Goal: Register for event/course

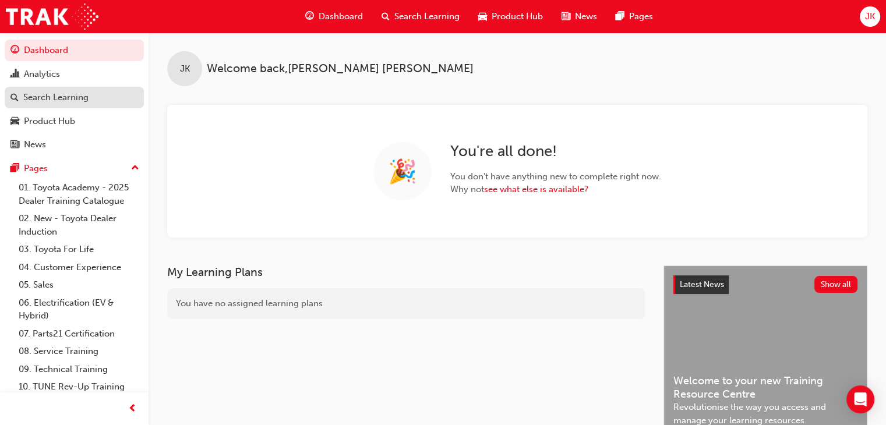
click at [62, 97] on div "Search Learning" at bounding box center [55, 97] width 65 height 13
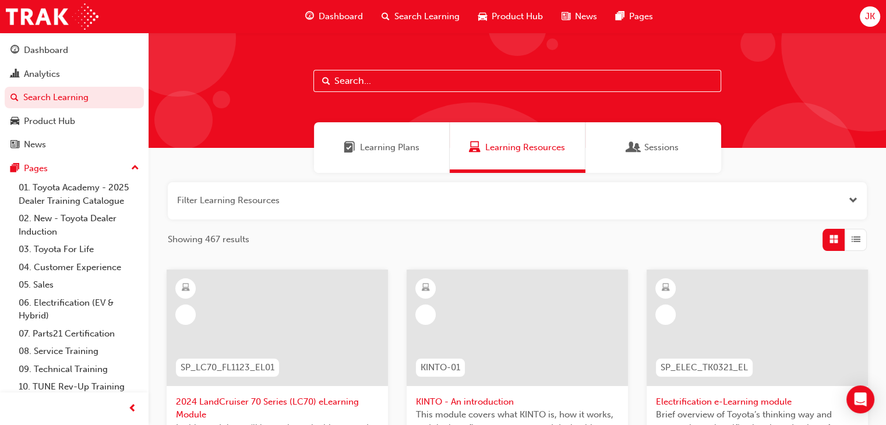
click at [340, 83] on input "text" at bounding box center [517, 81] width 408 height 22
type input "tsa21"
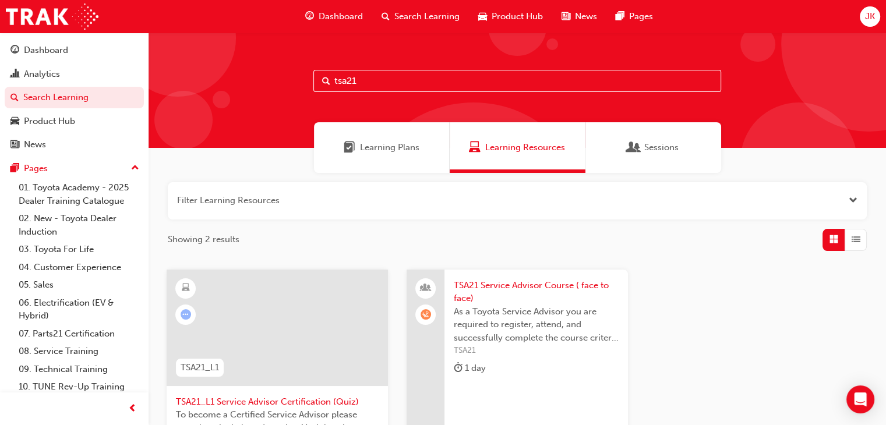
click at [498, 285] on span "TSA21 Service Advisor Course ( face to face)" at bounding box center [536, 292] width 165 height 26
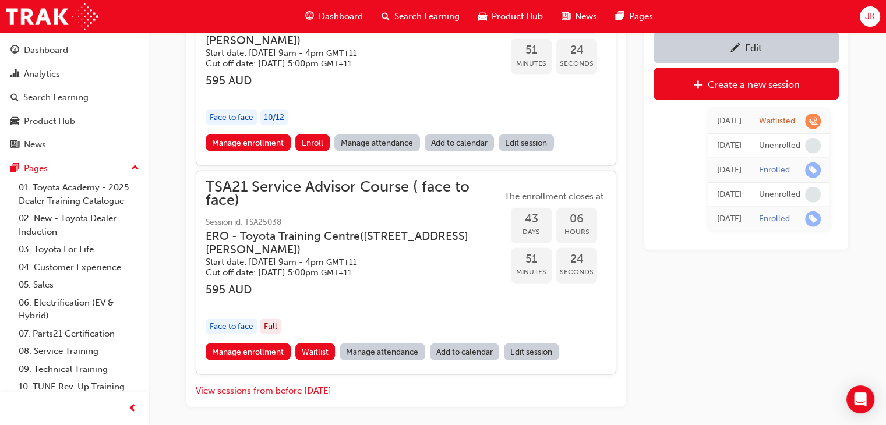
scroll to position [2678, 0]
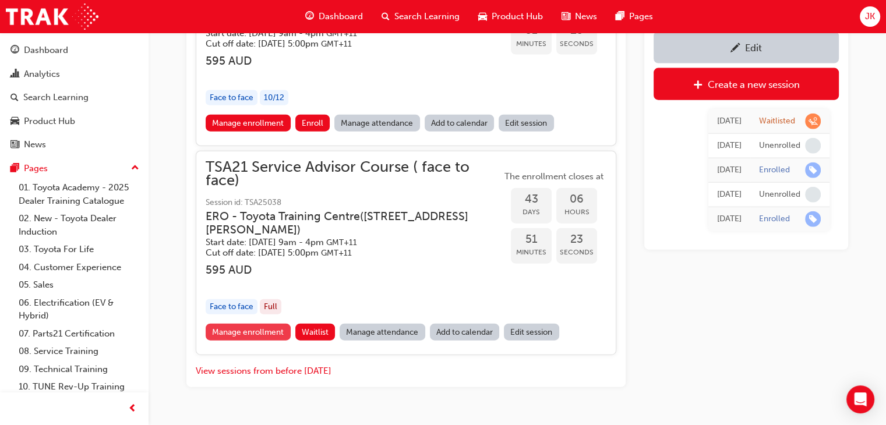
click at [255, 341] on link "Manage enrollment" at bounding box center [248, 332] width 85 height 17
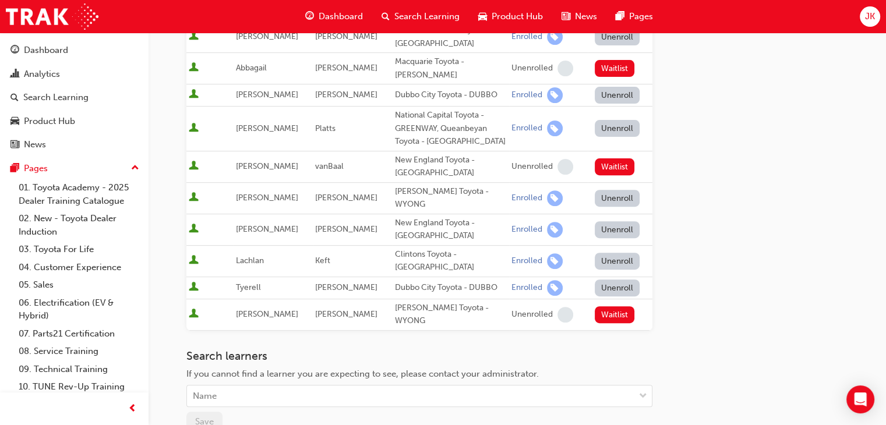
scroll to position [408, 0]
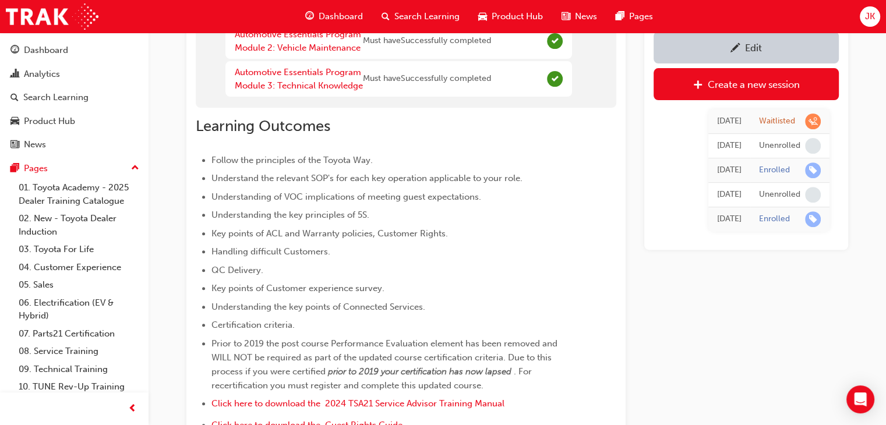
scroll to position [2678, 0]
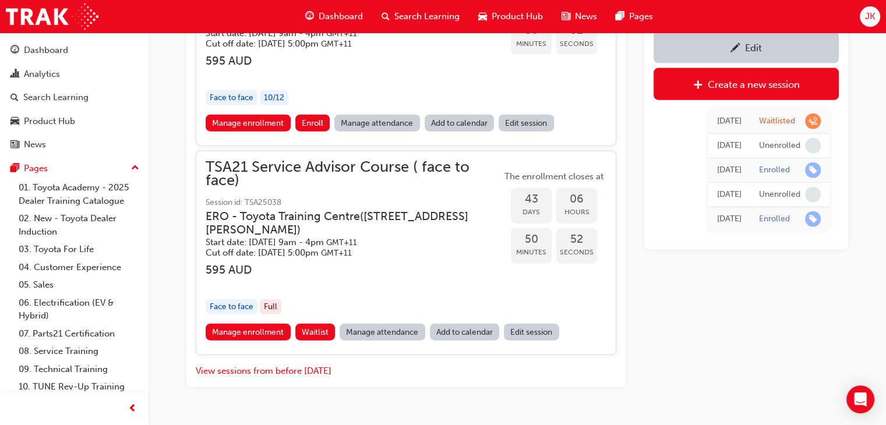
click at [523, 341] on link "Edit session" at bounding box center [531, 332] width 55 height 17
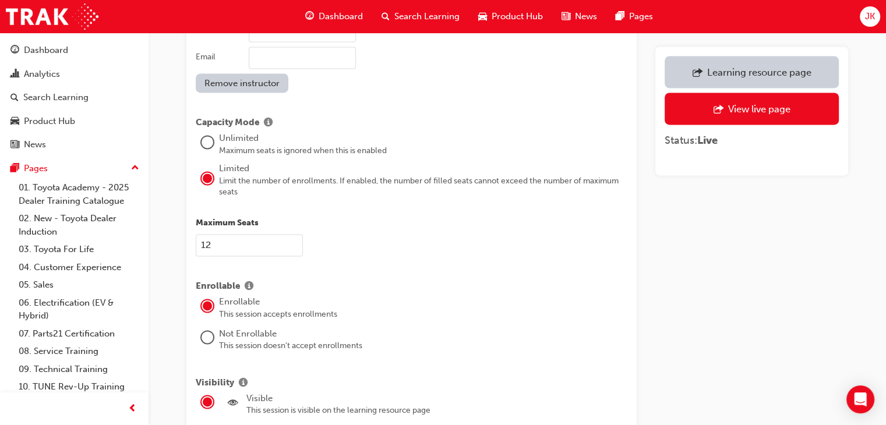
scroll to position [1631, 0]
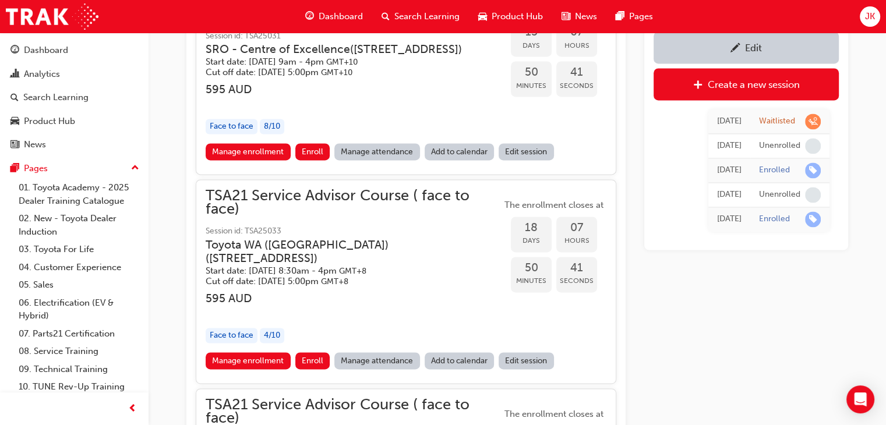
scroll to position [2678, 0]
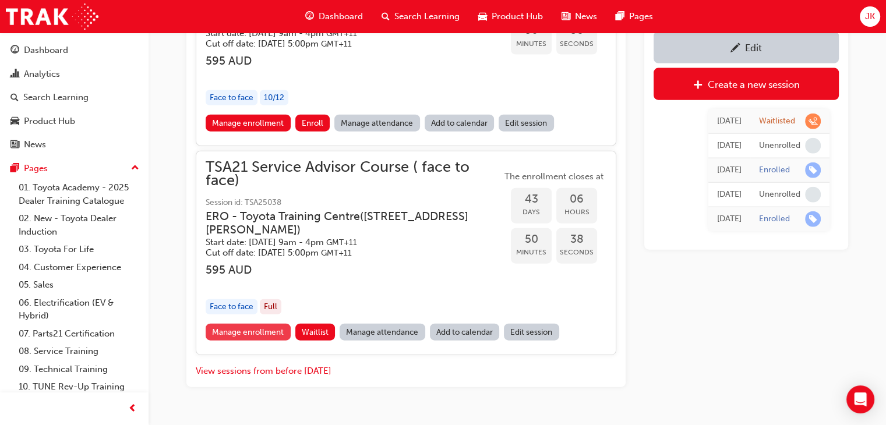
click at [243, 341] on link "Manage enrollment" at bounding box center [248, 332] width 85 height 17
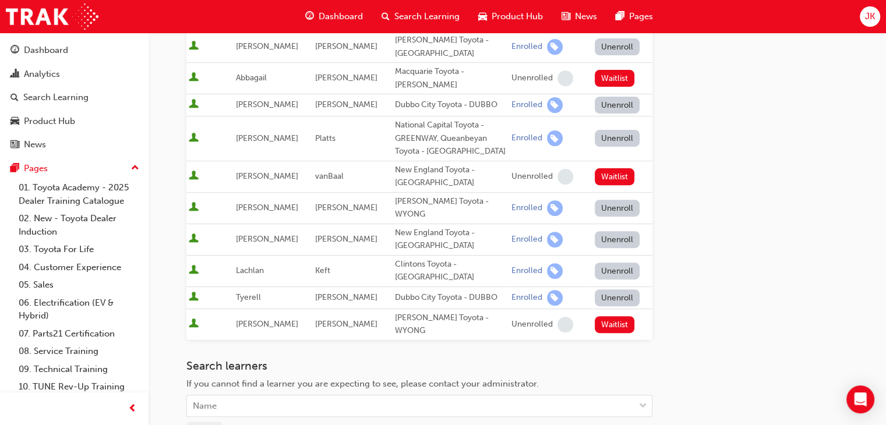
scroll to position [350, 0]
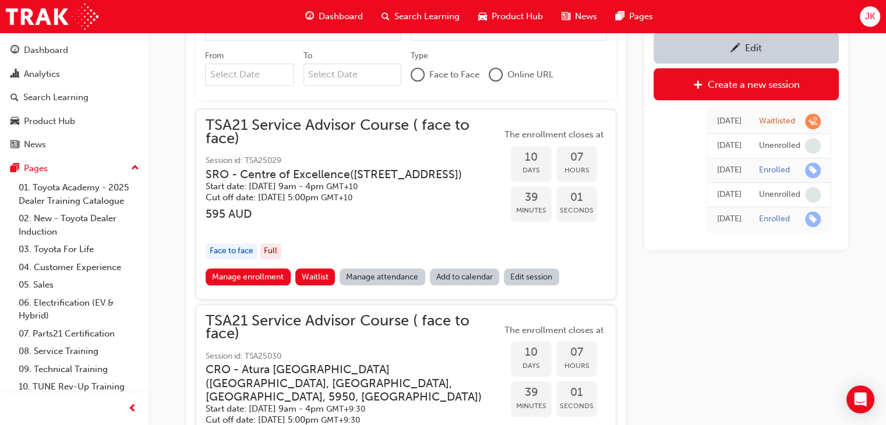
scroll to position [1105, 0]
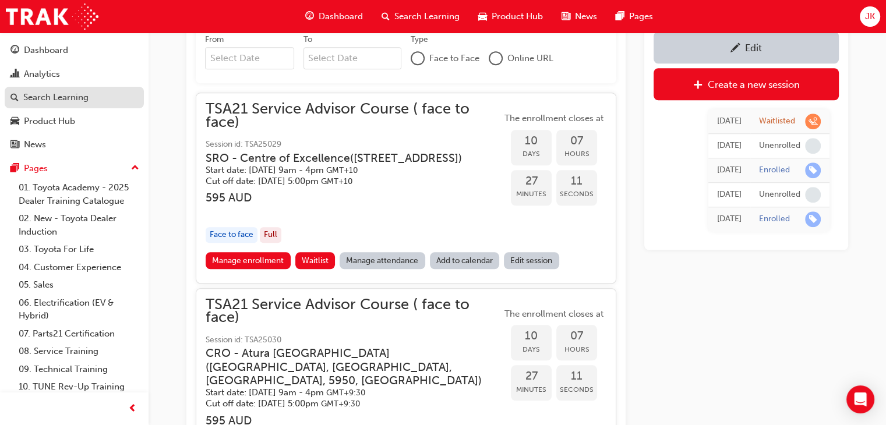
drag, startPoint x: 65, startPoint y: 101, endPoint x: 105, endPoint y: 104, distance: 40.3
click at [65, 101] on div "Search Learning" at bounding box center [55, 97] width 65 height 13
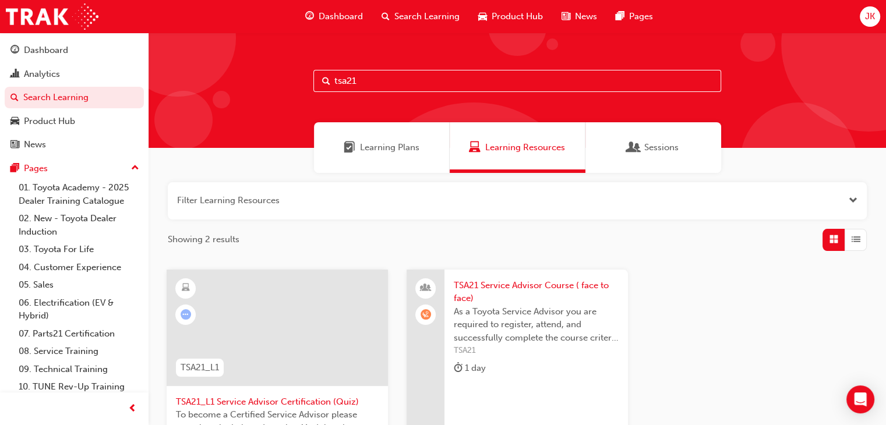
drag, startPoint x: 364, startPoint y: 80, endPoint x: 311, endPoint y: 83, distance: 53.1
click at [311, 83] on div "tsa21" at bounding box center [518, 90] width 738 height 115
type input "gcs"
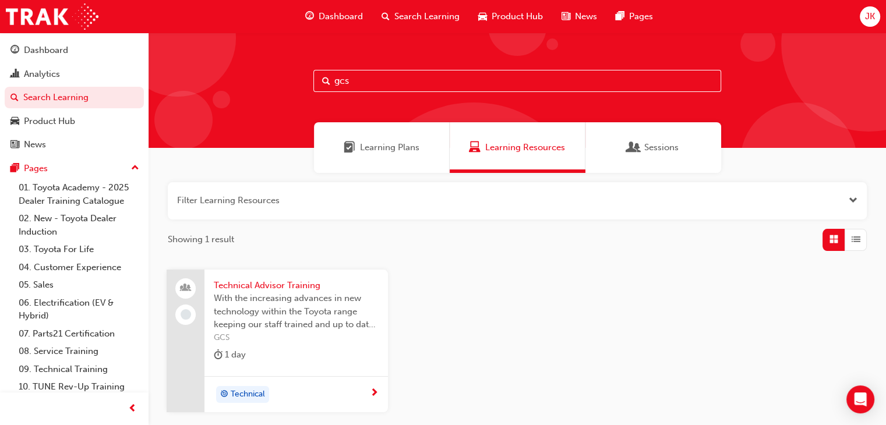
click at [258, 287] on span "Technical Advisor Training" at bounding box center [296, 285] width 165 height 13
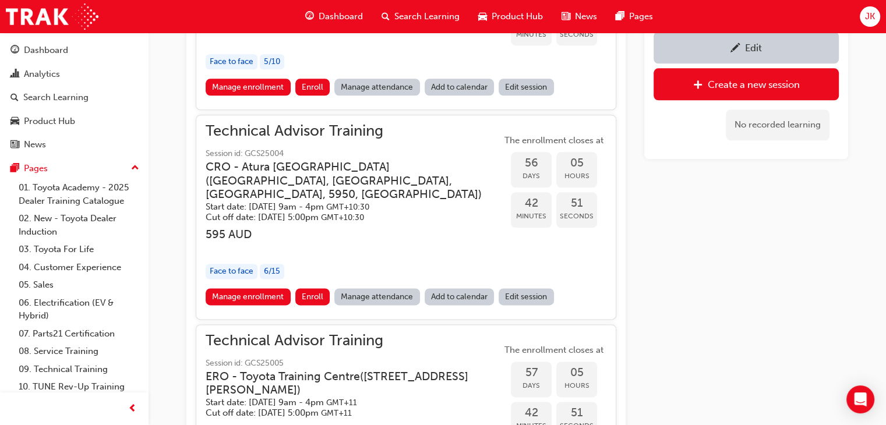
scroll to position [1403, 0]
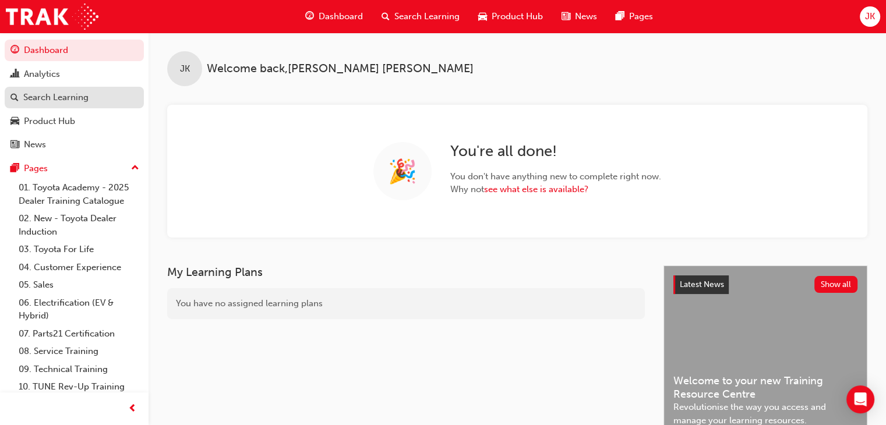
click at [64, 97] on div "Search Learning" at bounding box center [55, 97] width 65 height 13
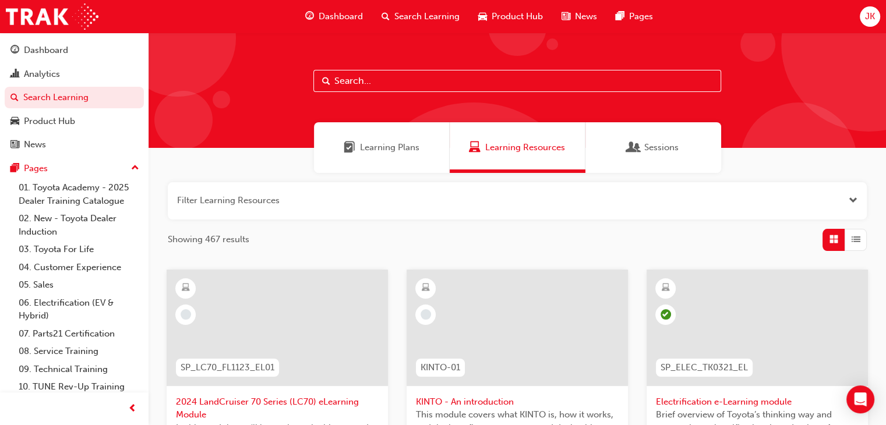
click at [343, 82] on input "text" at bounding box center [517, 81] width 408 height 22
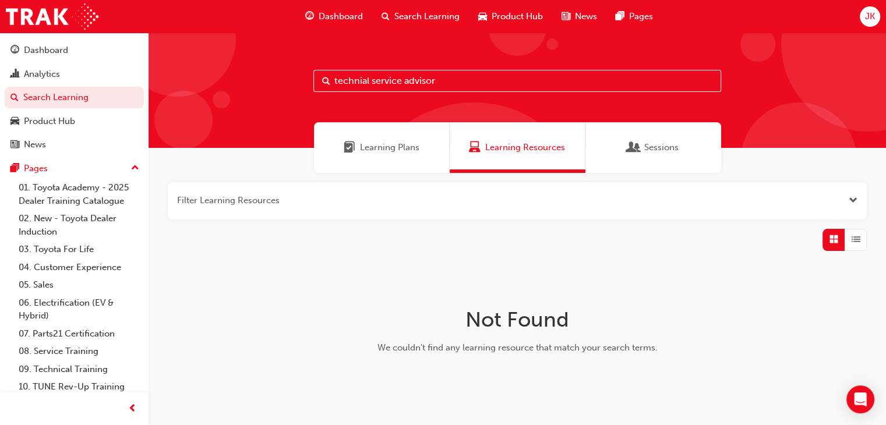
click at [372, 81] on input "technial service advisor" at bounding box center [517, 81] width 408 height 22
drag, startPoint x: 408, startPoint y: 80, endPoint x: 333, endPoint y: 81, distance: 75.2
click at [333, 81] on input "technial advisor" at bounding box center [517, 81] width 408 height 22
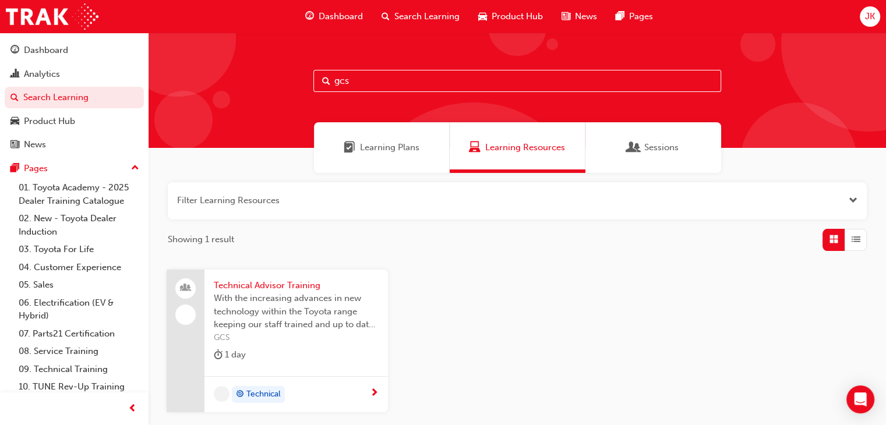
type input "gcs"
click at [259, 285] on span "Technical Advisor Training" at bounding box center [296, 285] width 165 height 13
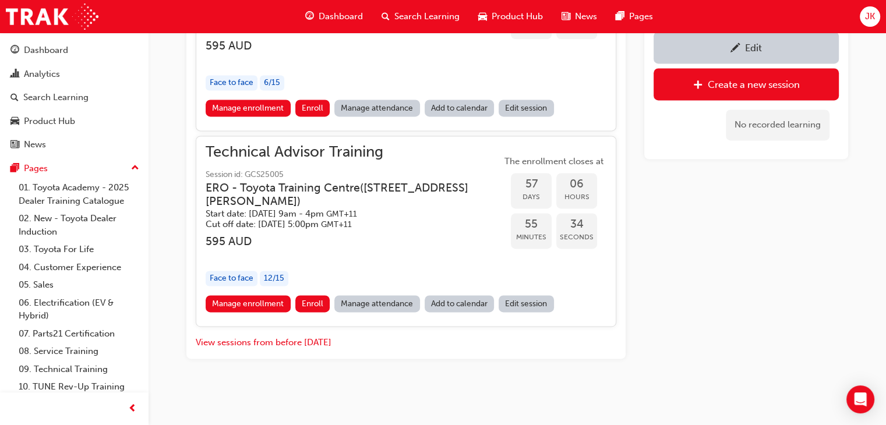
scroll to position [1620, 0]
click at [258, 308] on link "Manage enrollment" at bounding box center [248, 303] width 85 height 17
click at [59, 98] on div "Search Learning" at bounding box center [55, 97] width 65 height 13
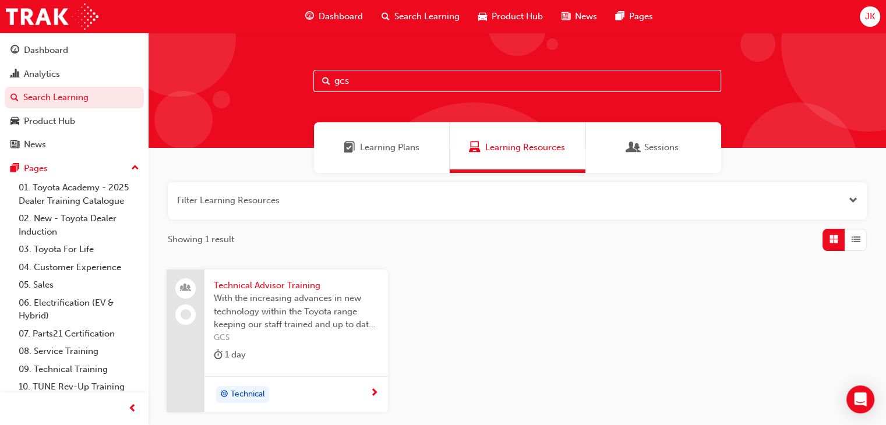
drag, startPoint x: 365, startPoint y: 80, endPoint x: 326, endPoint y: 80, distance: 39.0
click at [326, 80] on div "gcs" at bounding box center [517, 81] width 408 height 22
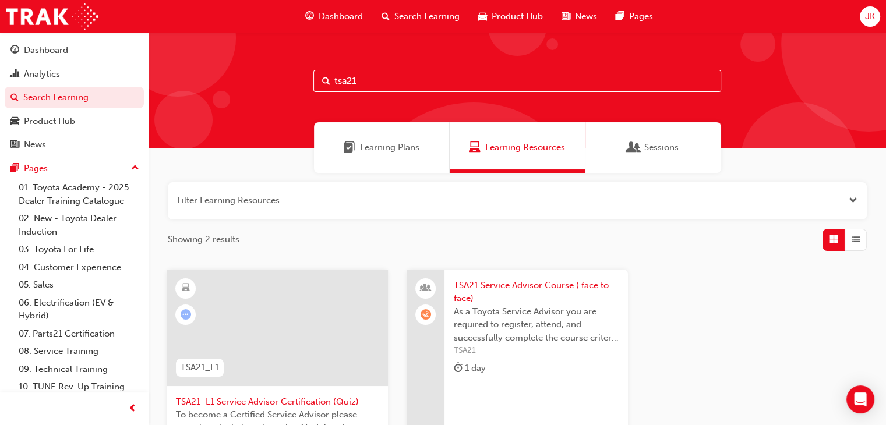
type input "tsa21"
click at [527, 287] on span "TSA21 Service Advisor Course ( face to face)" at bounding box center [536, 292] width 165 height 26
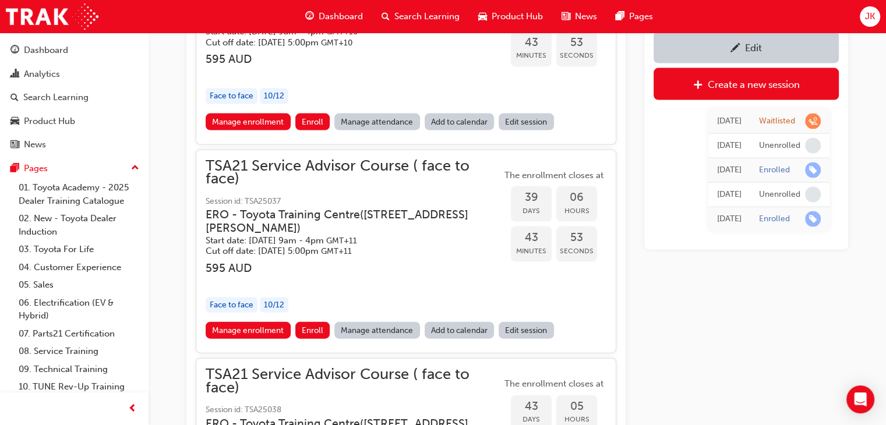
scroll to position [2314, 0]
